Goal: Navigation & Orientation: Find specific page/section

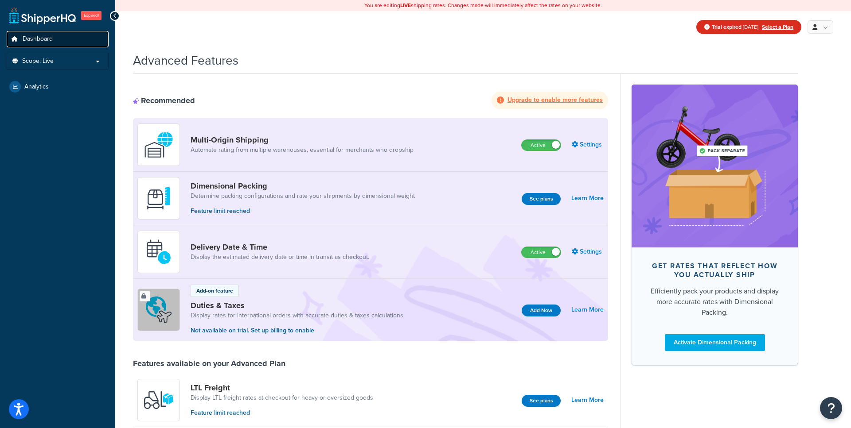
click at [40, 43] on span "Dashboard" at bounding box center [38, 39] width 30 height 8
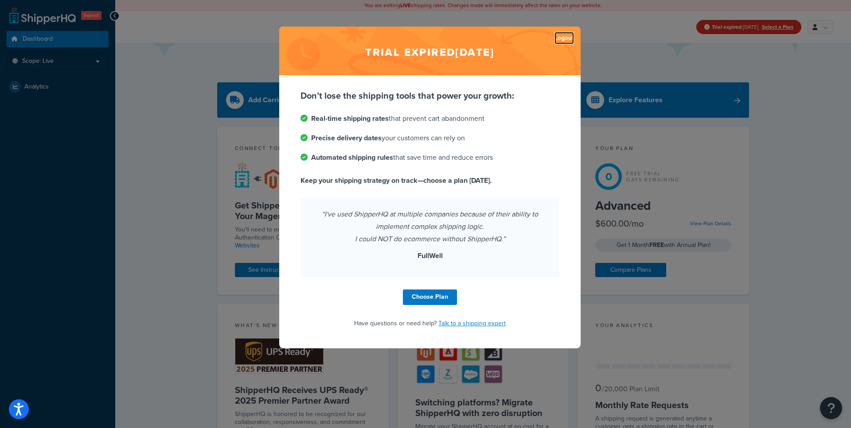
click at [558, 40] on link "Logout" at bounding box center [563, 38] width 19 height 12
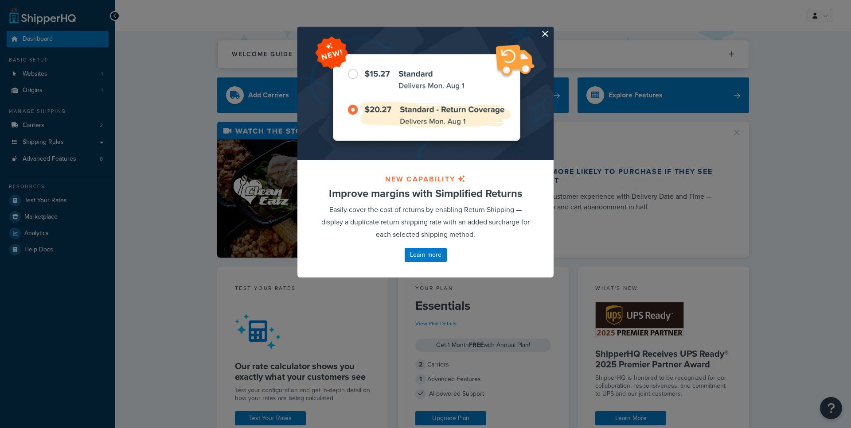
click at [551, 29] on button "button" at bounding box center [552, 28] width 2 height 2
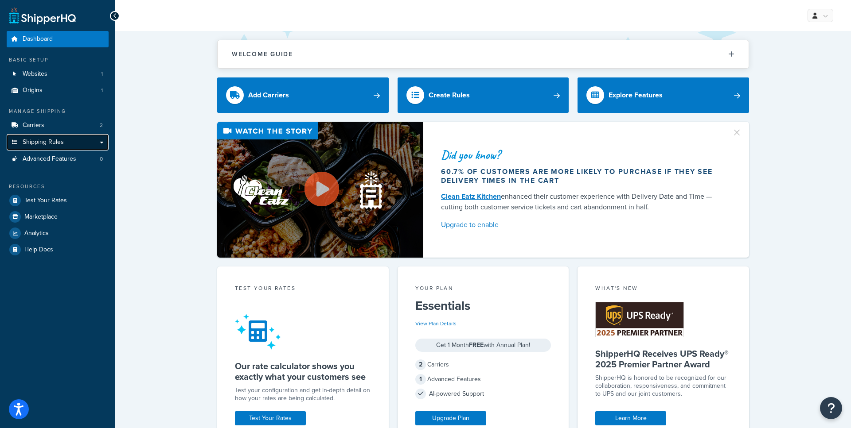
click at [62, 142] on span "Shipping Rules" at bounding box center [43, 143] width 41 height 8
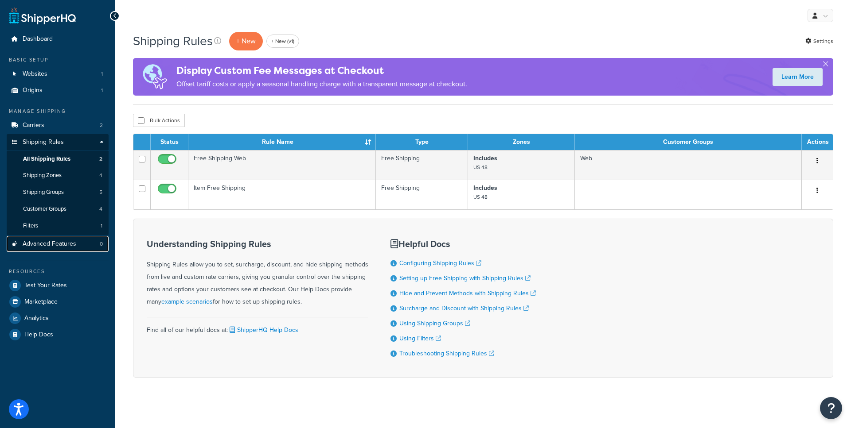
click at [53, 245] on span "Advanced Features" at bounding box center [50, 245] width 54 height 8
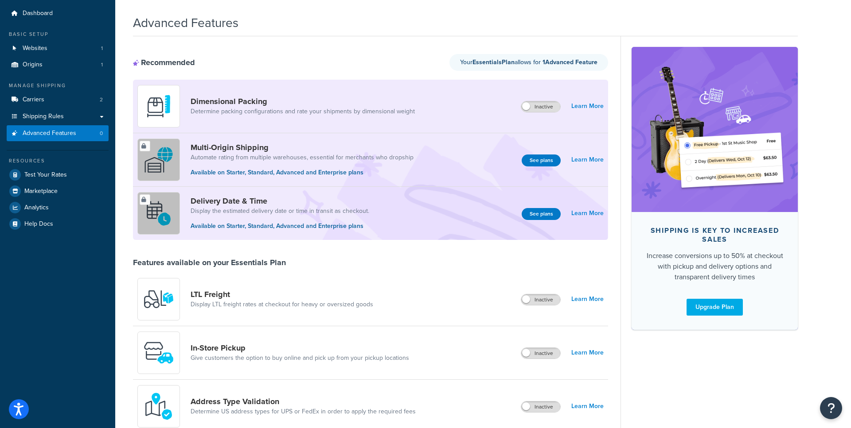
scroll to position [36, 0]
